Goal: Task Accomplishment & Management: Use online tool/utility

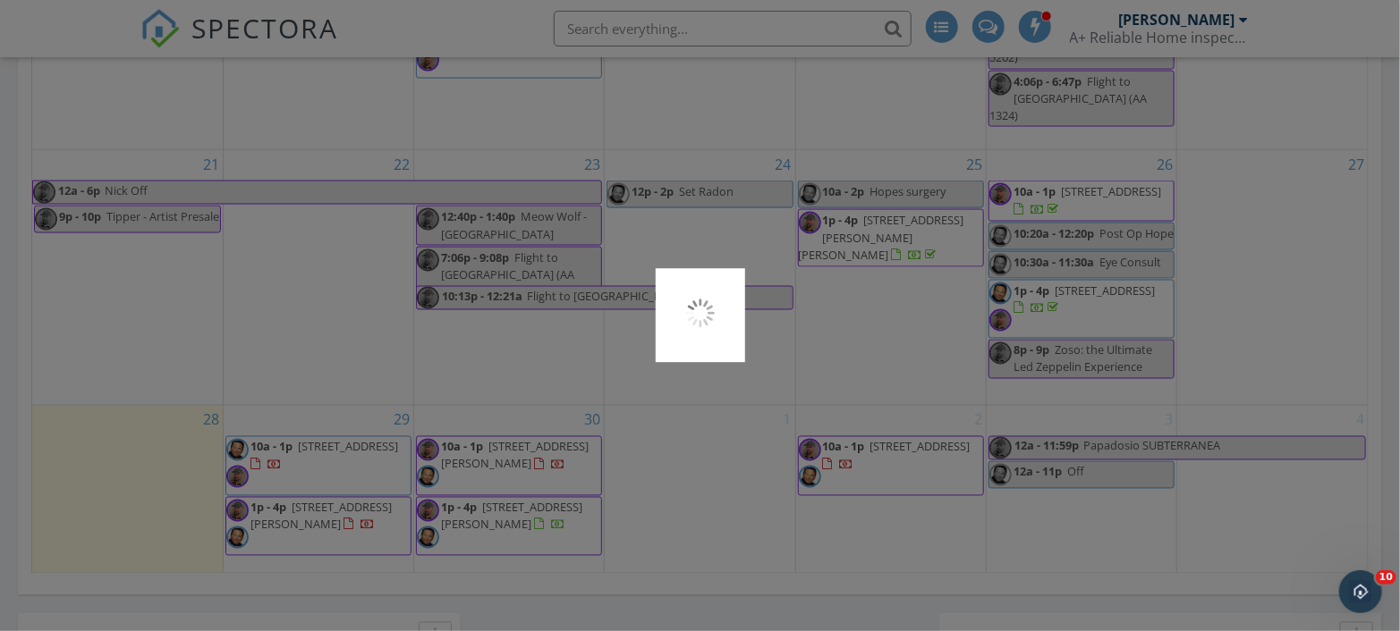
scroll to position [2685, 1429]
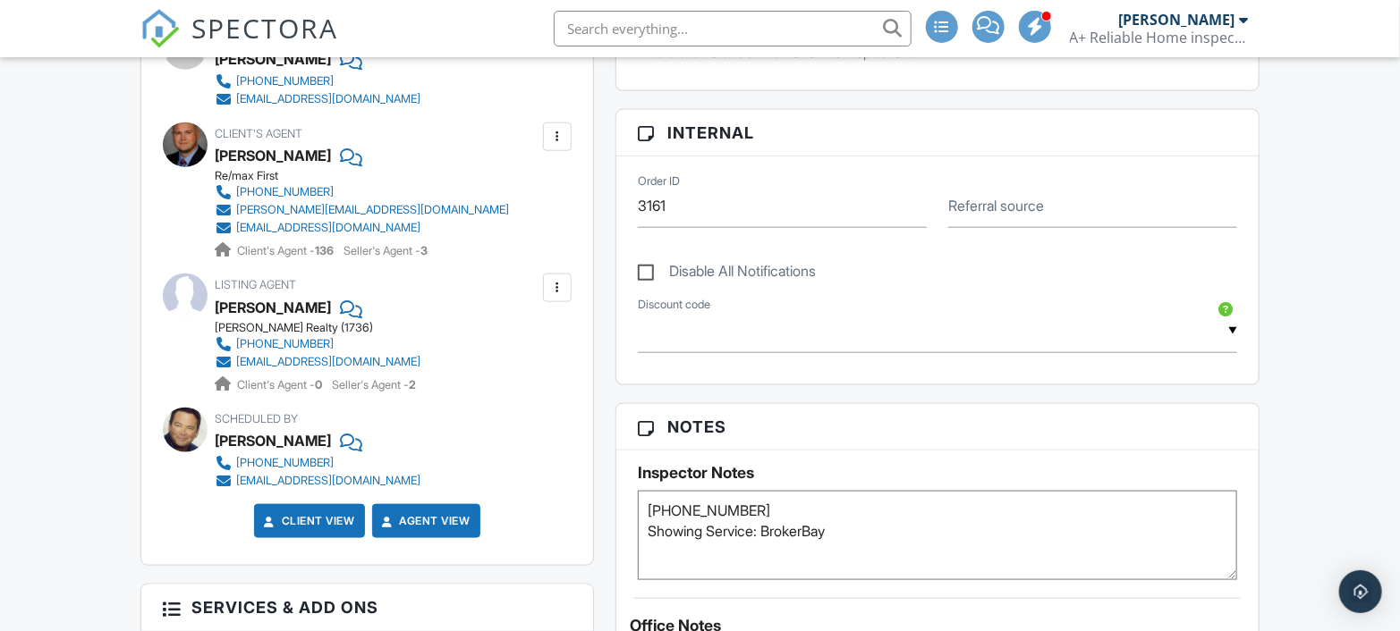
drag, startPoint x: 757, startPoint y: 525, endPoint x: 649, endPoint y: 501, distance: 110.0
click at [649, 501] on textarea "[PHONE_NUMBER] Showing Service: BrokerBay" at bounding box center [937, 535] width 599 height 89
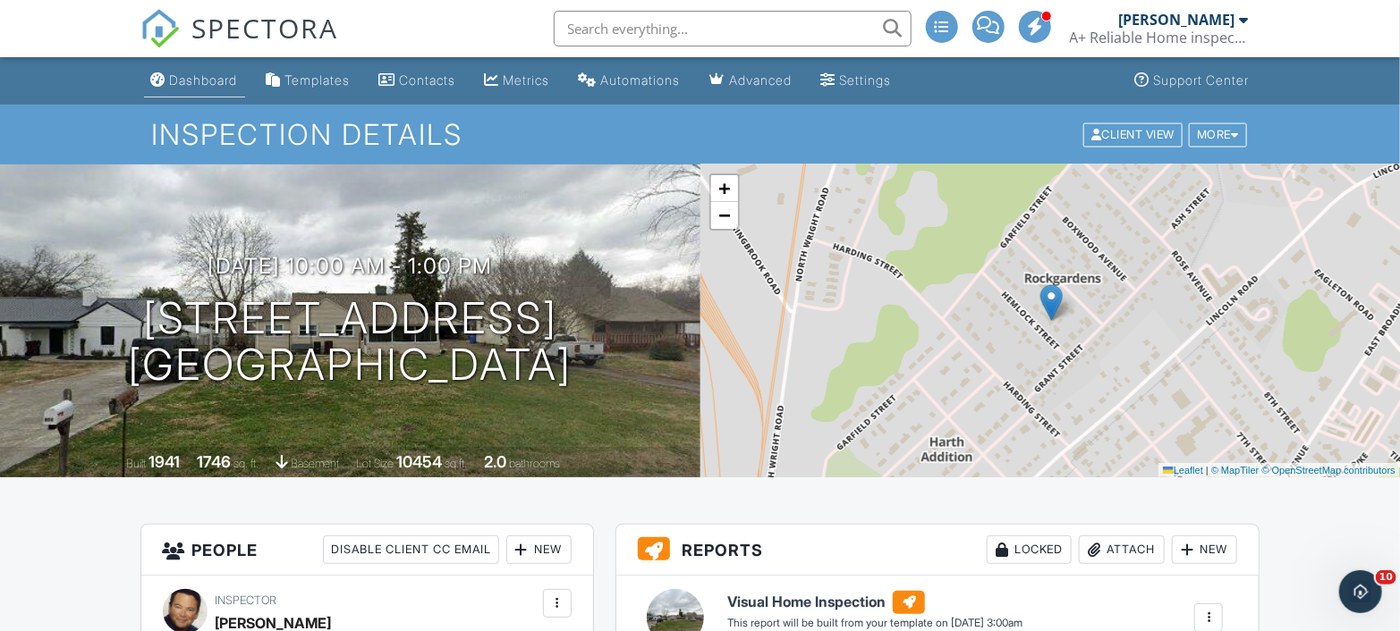
type textarea "Code 7064"
click at [208, 73] on div "Dashboard" at bounding box center [204, 79] width 68 height 15
click at [0, 0] on div at bounding box center [0, 0] width 0 height 0
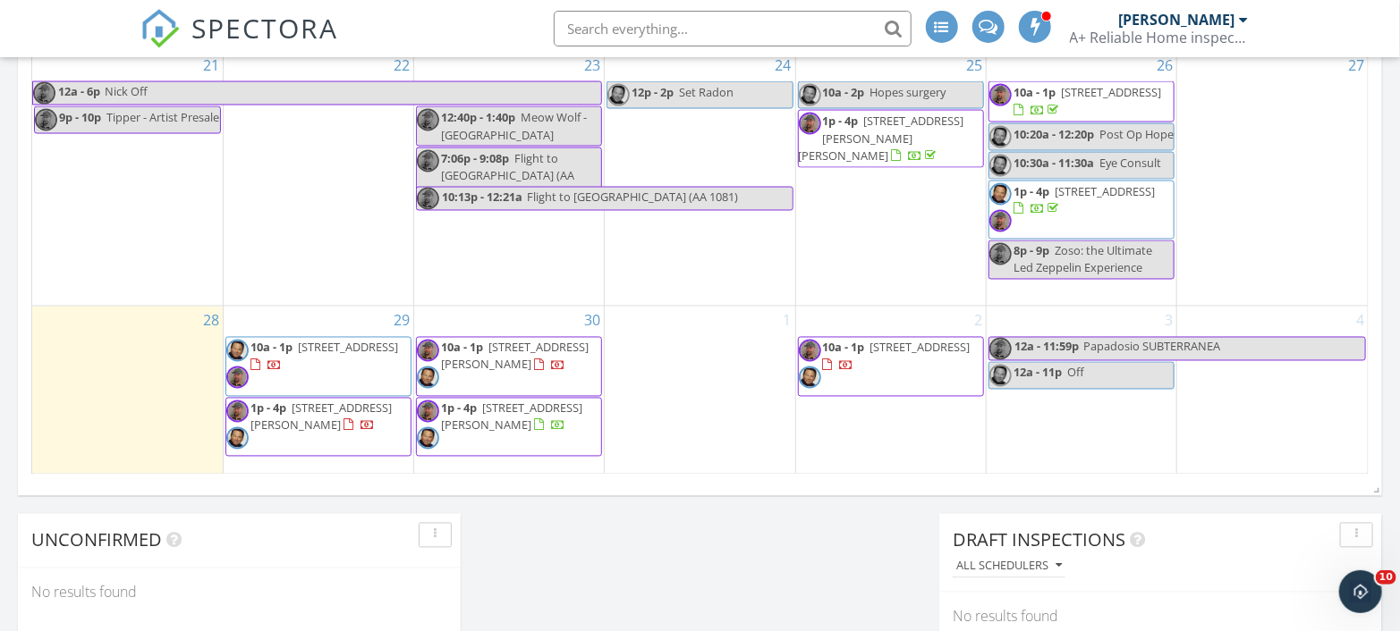
scroll to position [1291, 0]
